Goal: Register for event/course

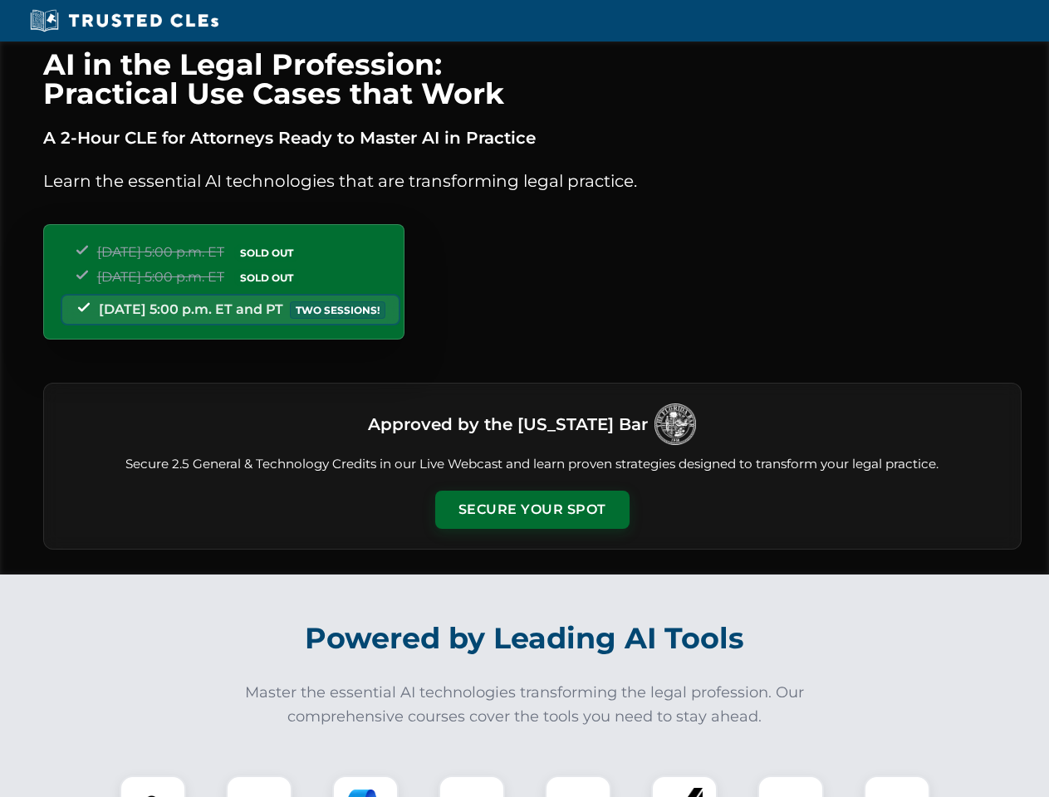
click at [532, 510] on button "Secure Your Spot" at bounding box center [532, 510] width 194 height 38
click at [153, 787] on img at bounding box center [153, 809] width 48 height 48
click at [259, 787] on div at bounding box center [259, 809] width 66 height 66
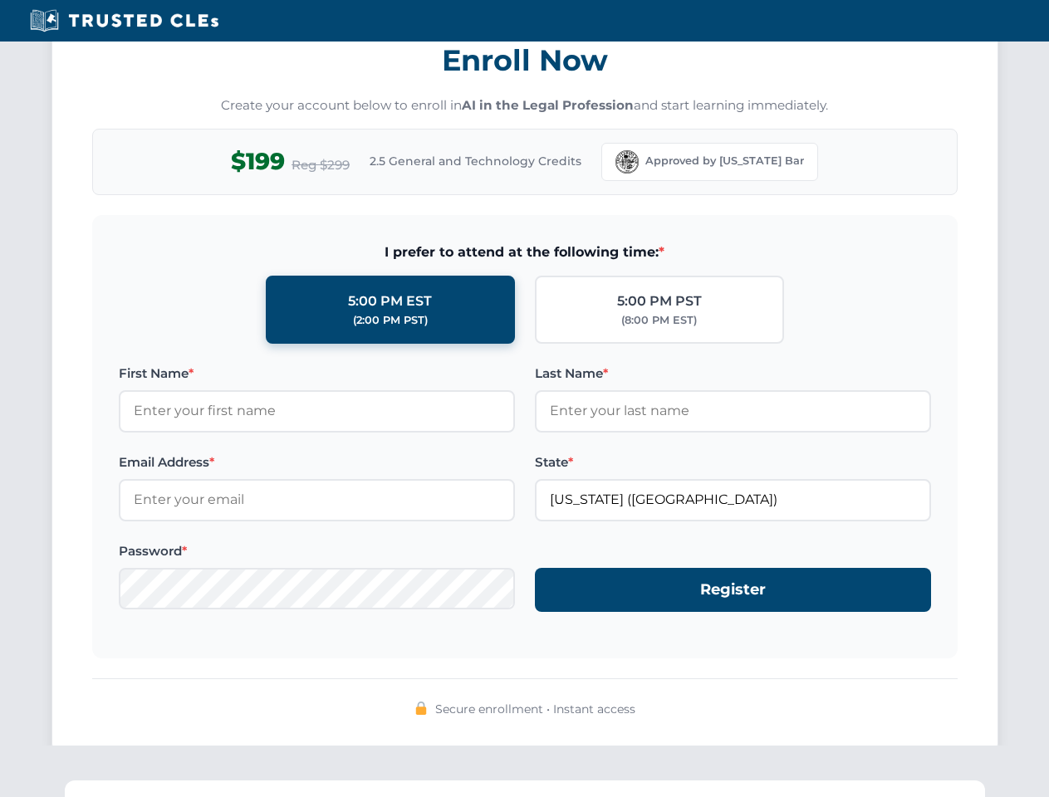
scroll to position [1631, 0]
